Goal: Check status: Check status

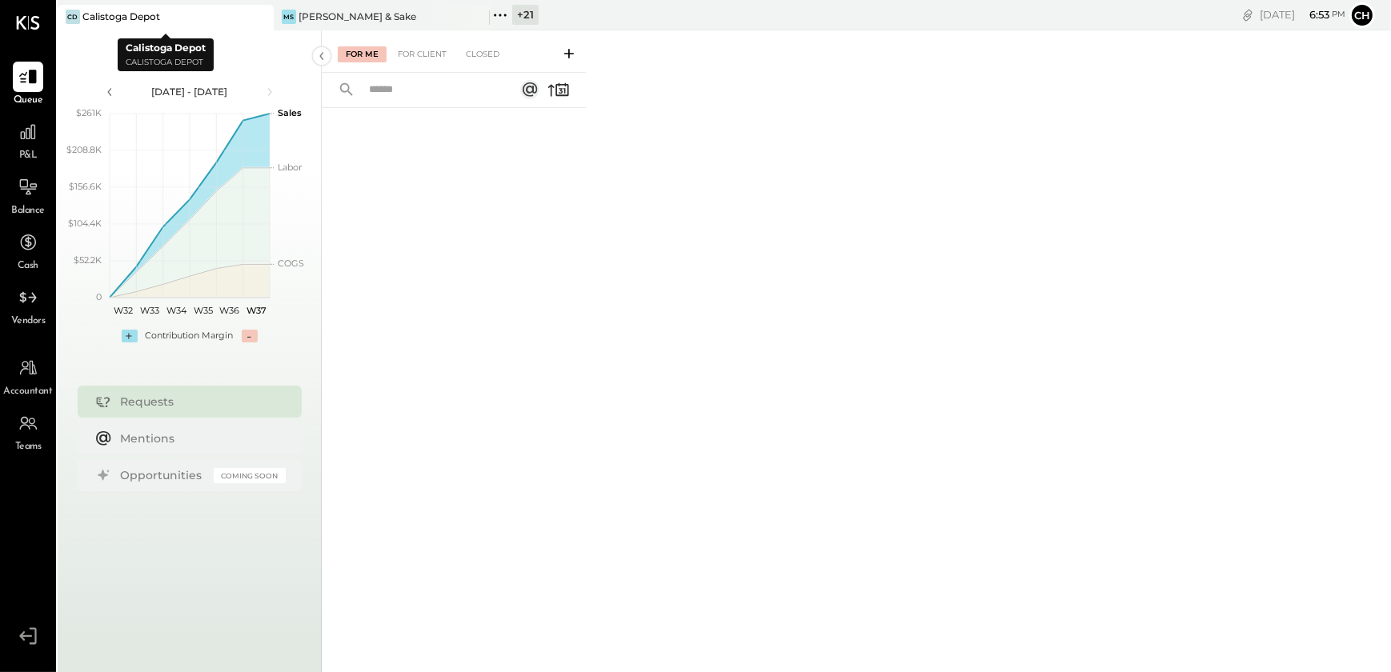
click at [266, 16] on icon at bounding box center [260, 16] width 20 height 19
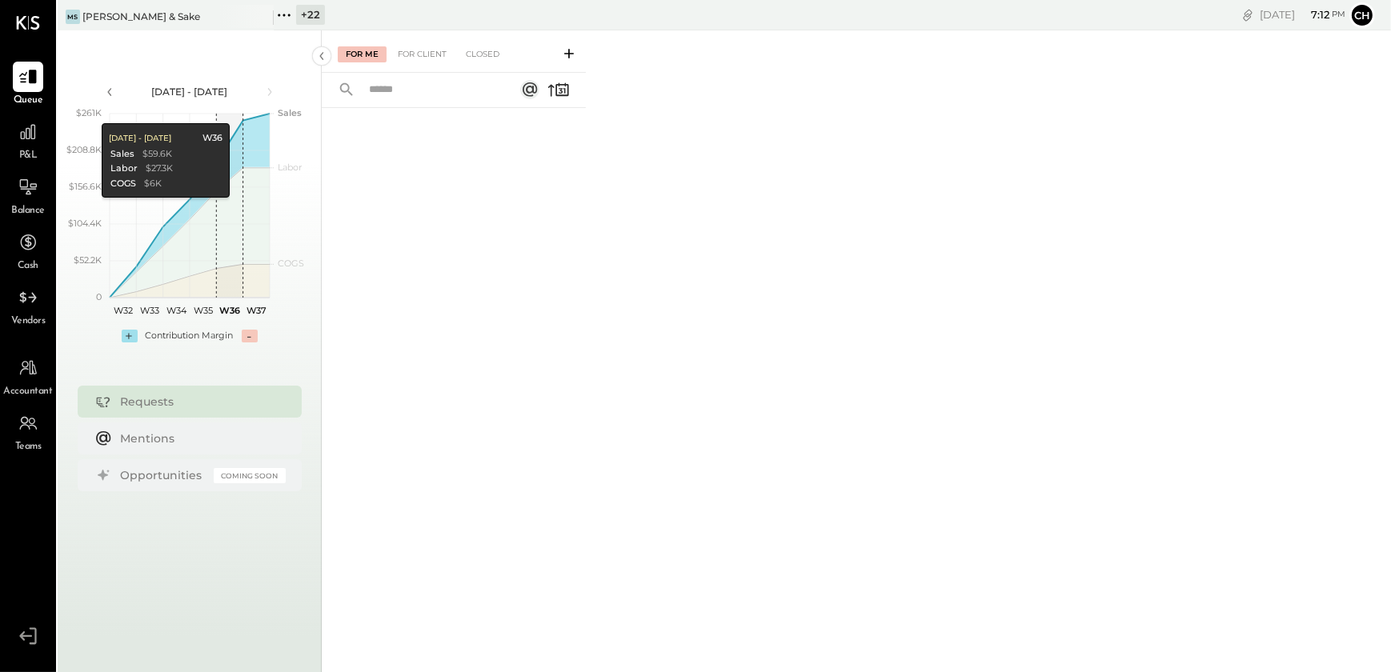
click at [291, 16] on icon at bounding box center [284, 15] width 21 height 21
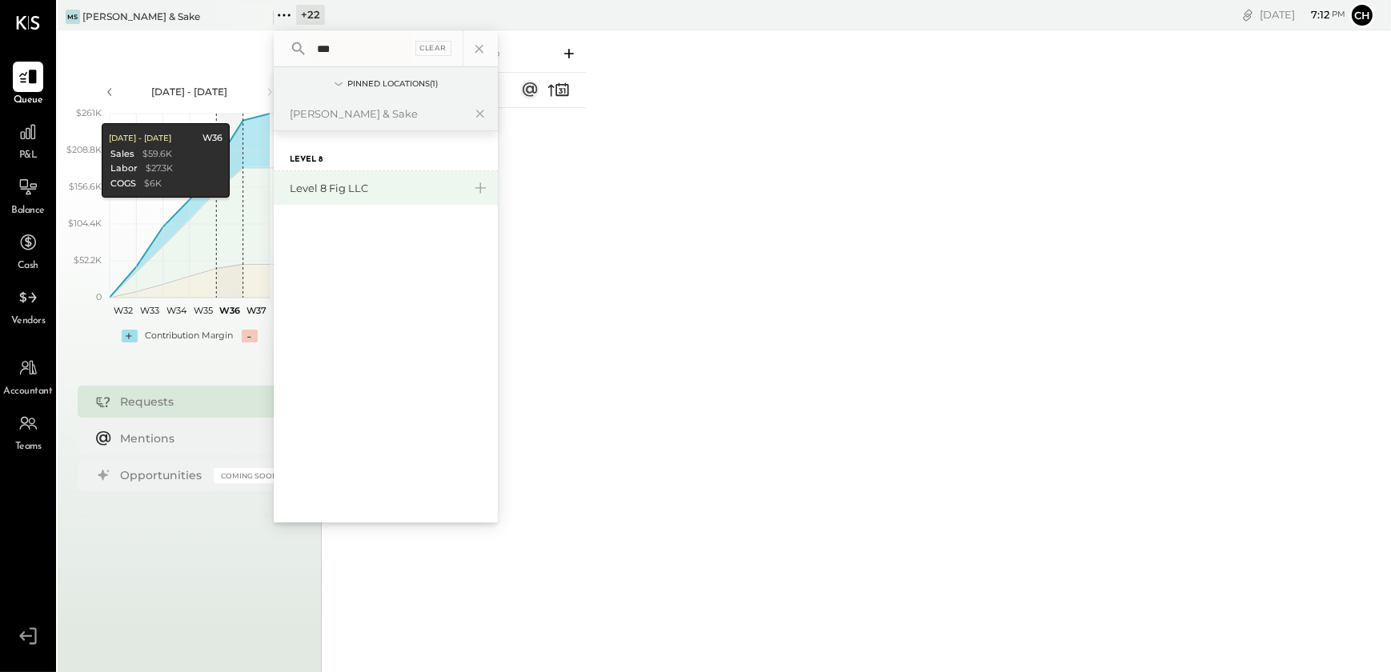
type input "***"
click at [348, 191] on div "Level 8 Fig LLC" at bounding box center [376, 188] width 173 height 15
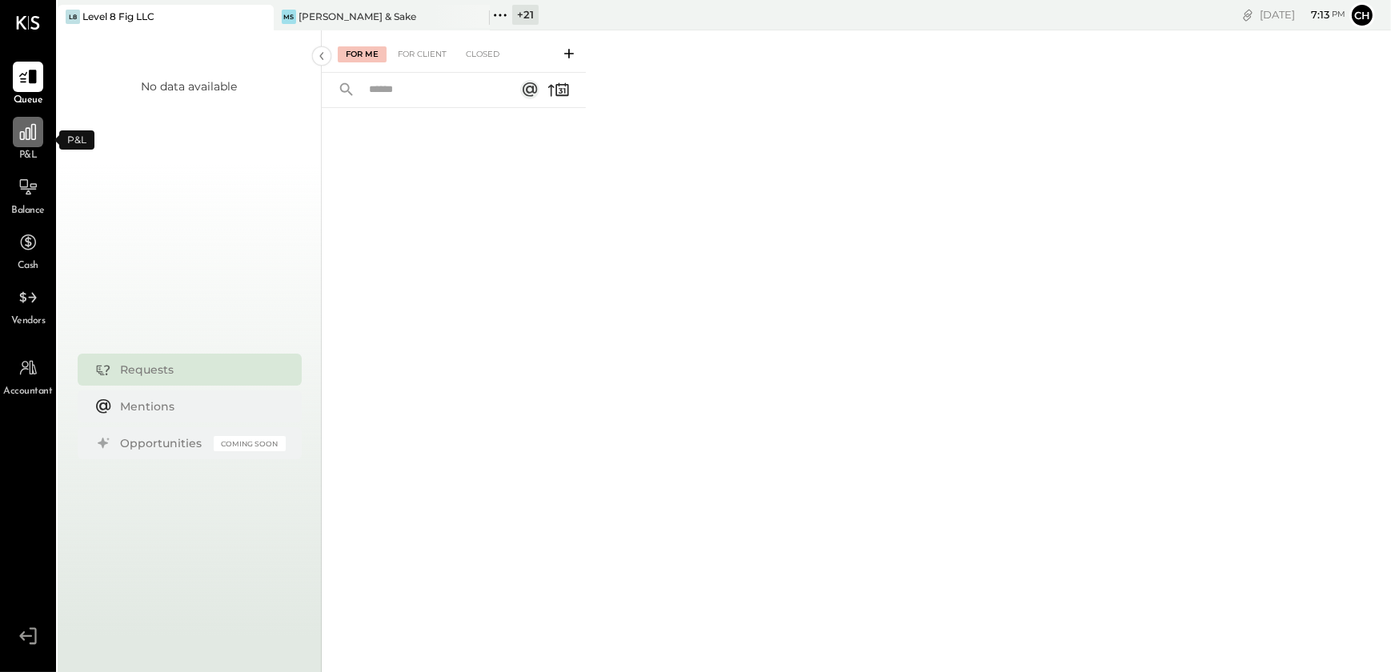
click at [21, 143] on div at bounding box center [28, 132] width 30 height 30
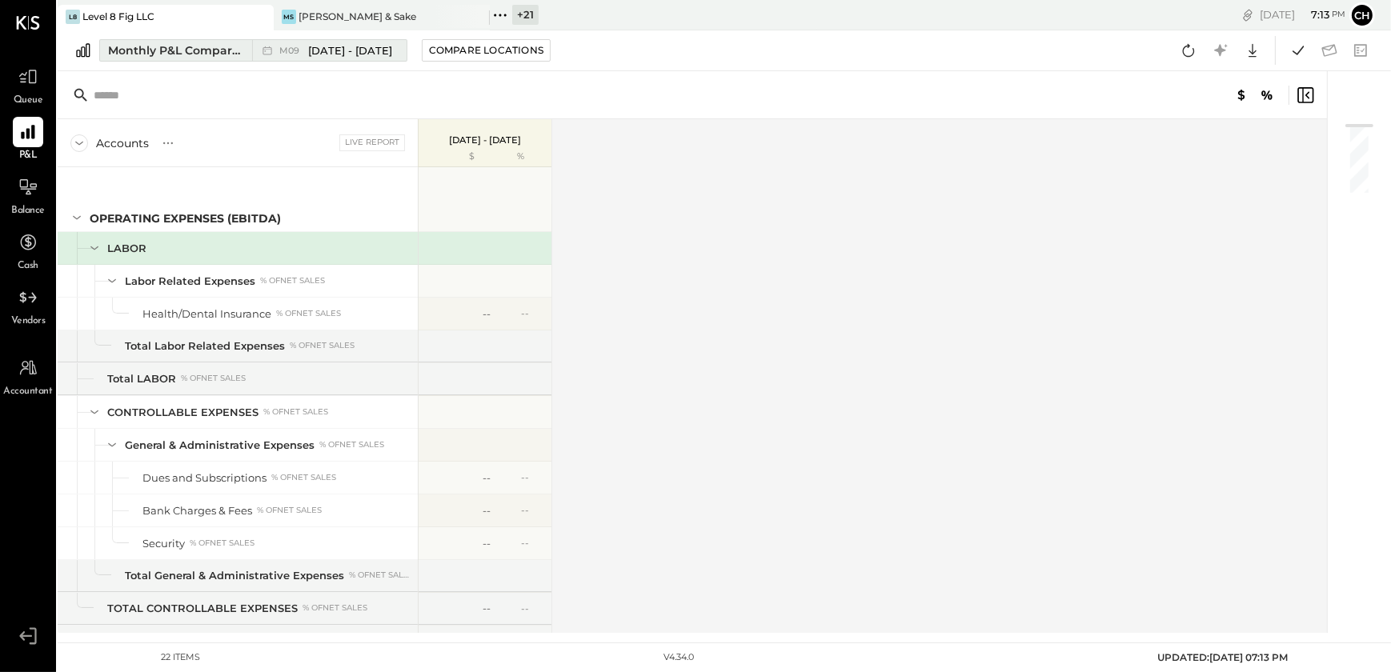
click at [308, 53] on span "[DATE] - [DATE]" at bounding box center [350, 50] width 84 height 15
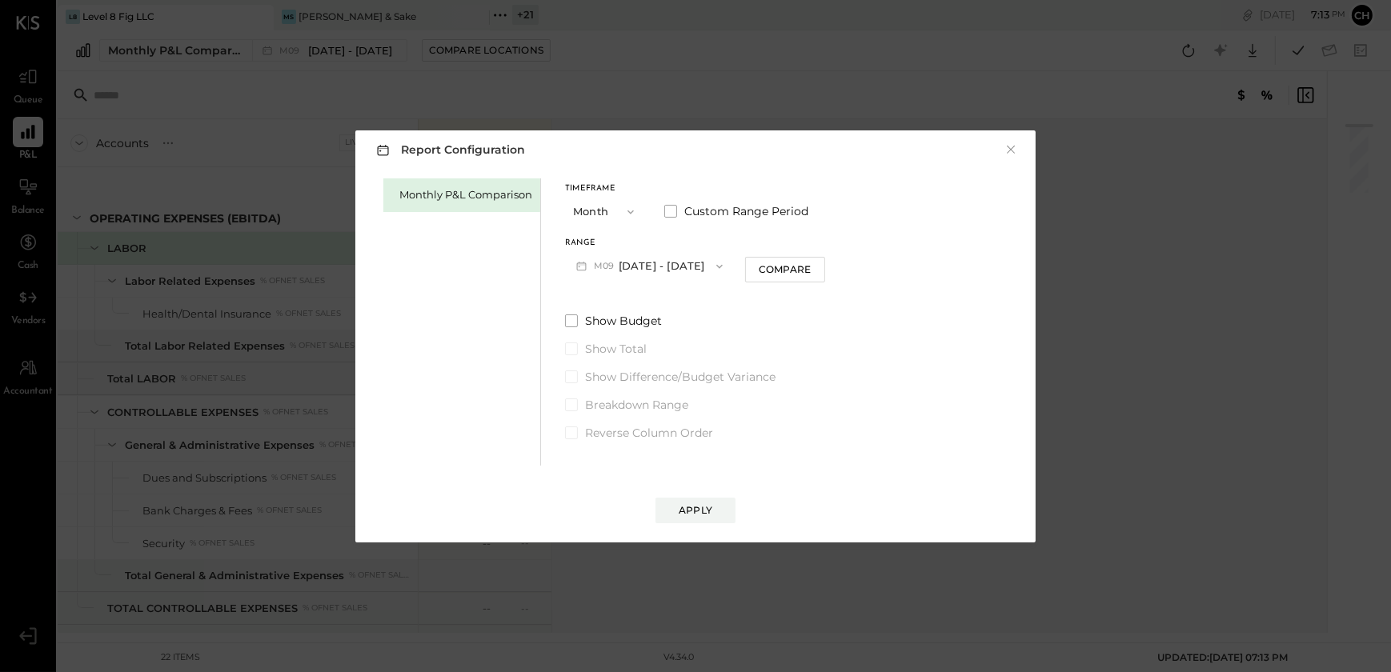
click at [655, 266] on button "M09 [DATE] - [DATE]" at bounding box center [649, 266] width 169 height 30
click at [659, 306] on span "[DATE] - [DATE]" at bounding box center [643, 302] width 76 height 14
click at [703, 504] on div "Apply" at bounding box center [696, 510] width 34 height 14
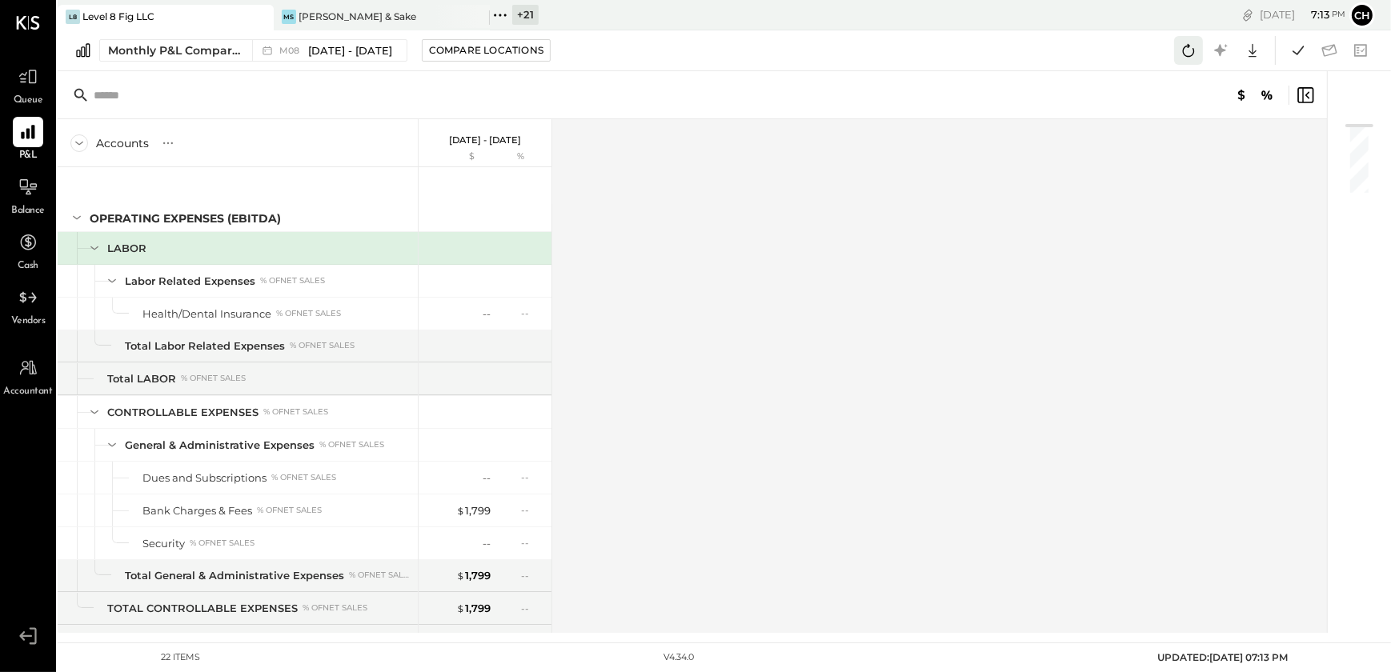
click at [1188, 45] on icon at bounding box center [1189, 50] width 12 height 13
click at [1292, 42] on icon at bounding box center [1298, 50] width 21 height 21
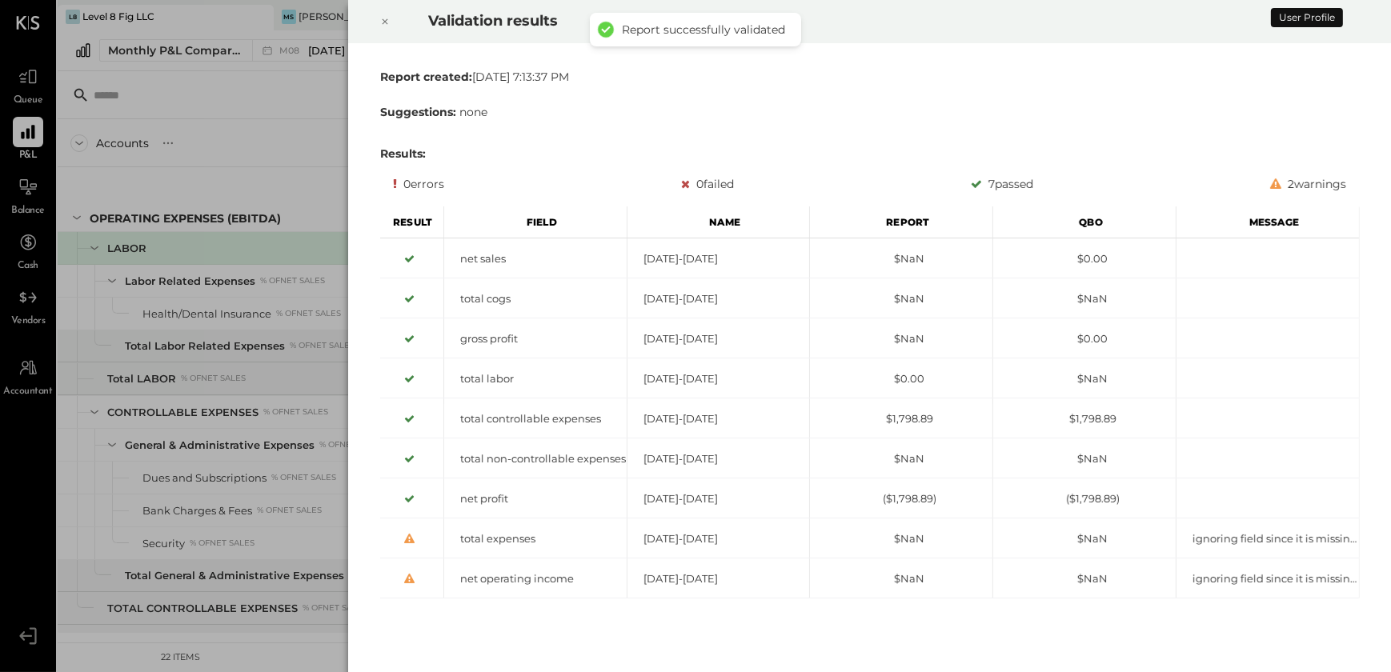
click at [382, 22] on icon at bounding box center [385, 21] width 10 height 19
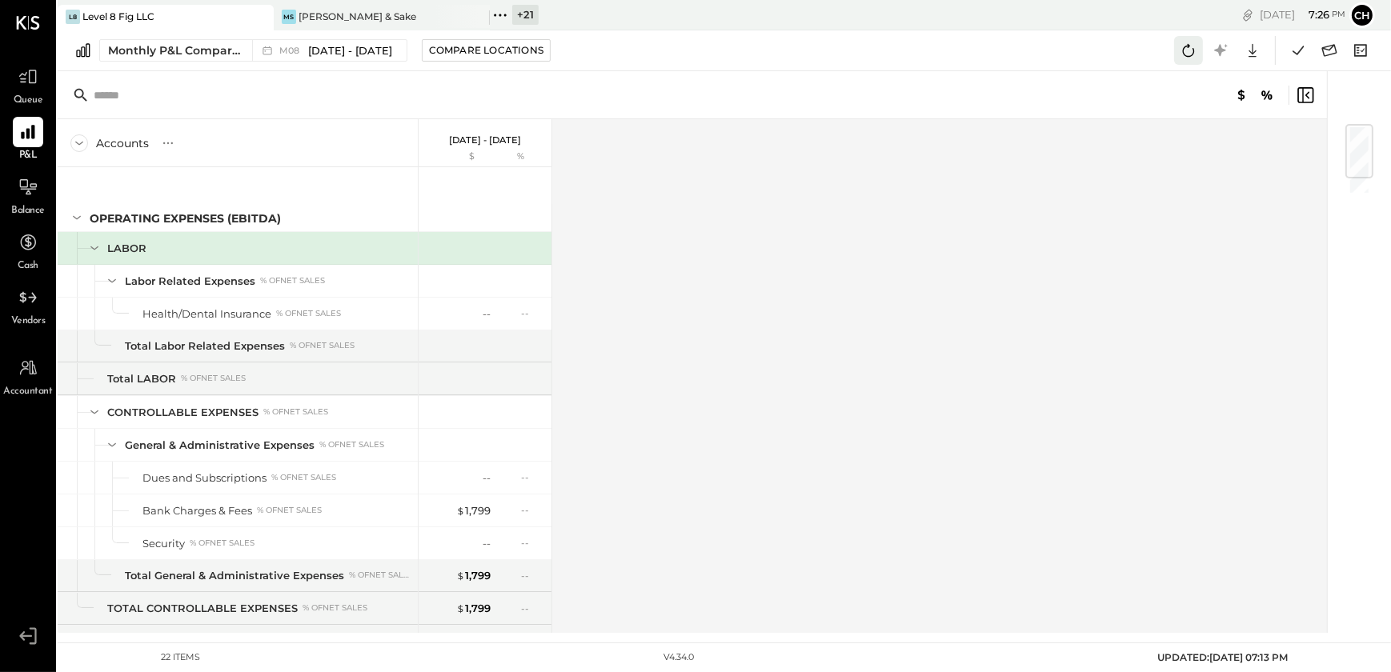
click at [1185, 50] on icon at bounding box center [1188, 50] width 21 height 21
